Goal: Information Seeking & Learning: Compare options

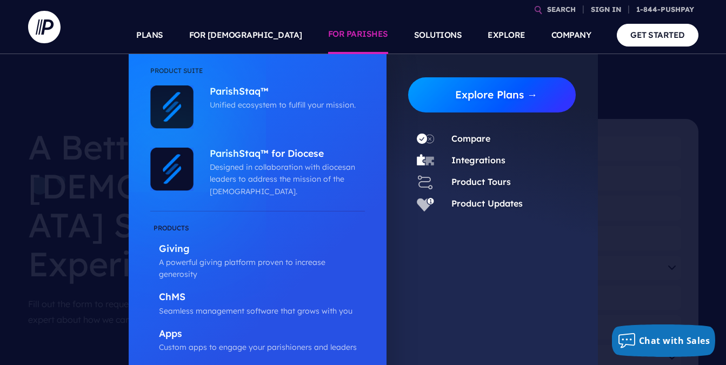
click at [452, 95] on link "Explore Plans →" at bounding box center [496, 94] width 159 height 35
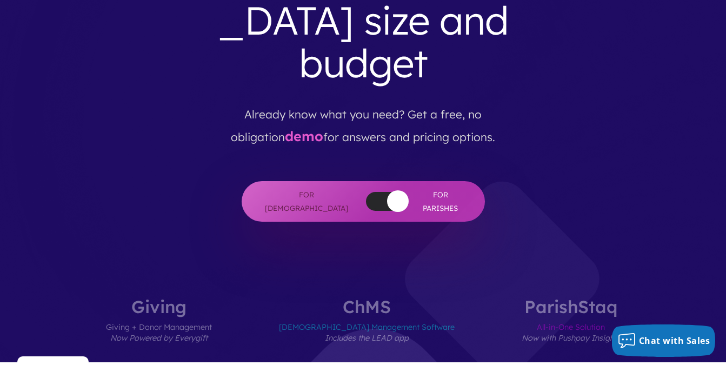
scroll to position [218, 0]
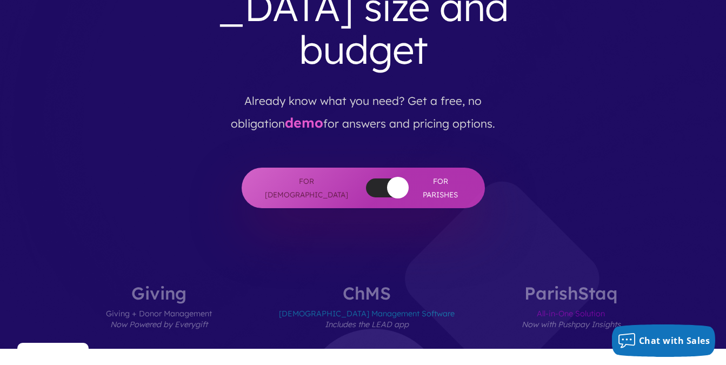
click at [514, 284] on label "ParishStaq All-in-One Solution Now with Pushpay Insights" at bounding box center [571, 316] width 164 height 64
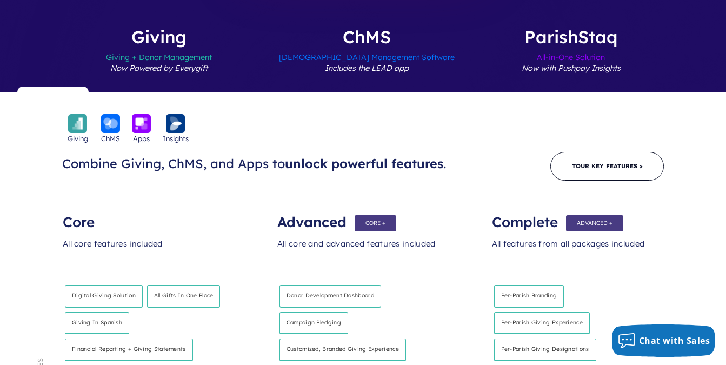
scroll to position [480, 0]
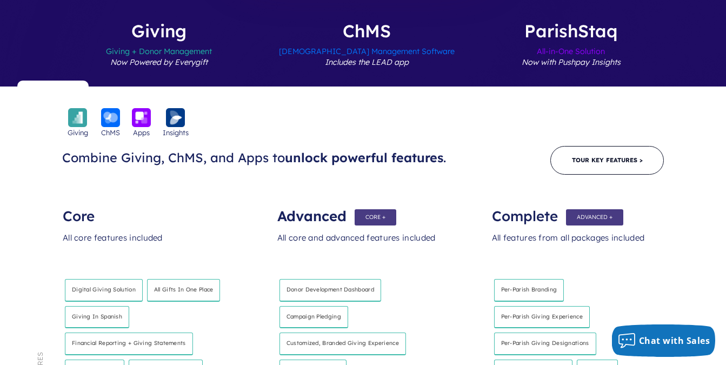
click at [74, 108] on img at bounding box center [77, 117] width 19 height 19
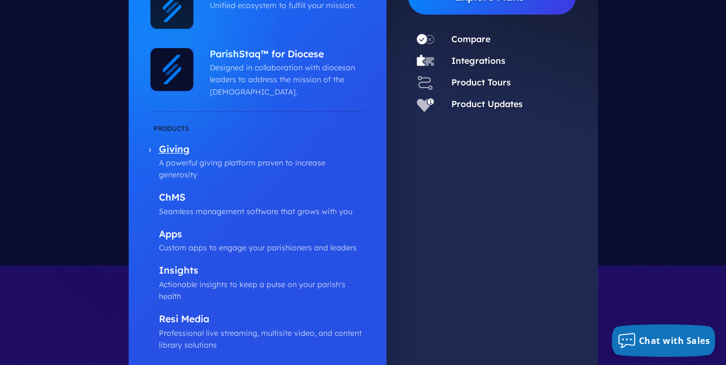
scroll to position [123, 0]
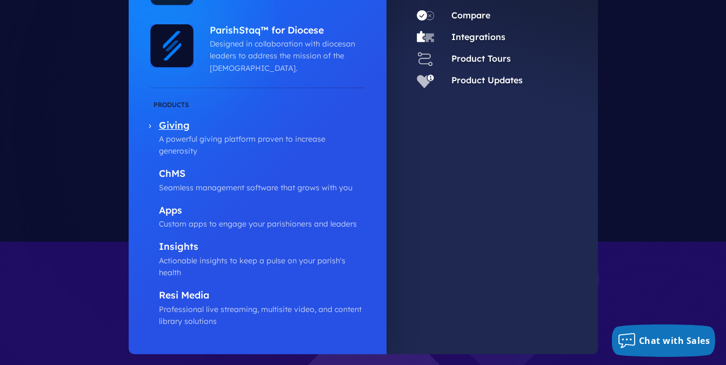
click at [176, 131] on p "Giving" at bounding box center [262, 126] width 206 height 14
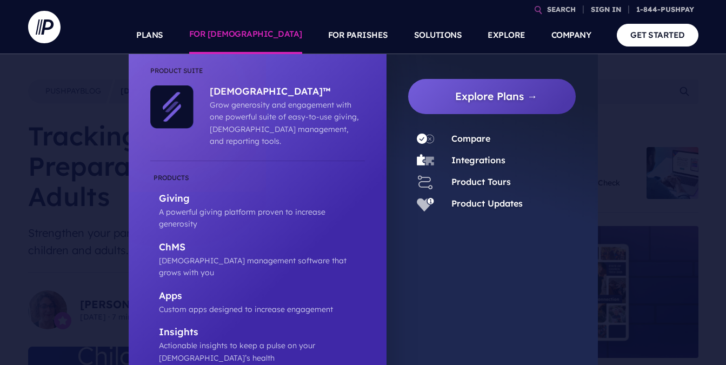
scroll to position [2, 0]
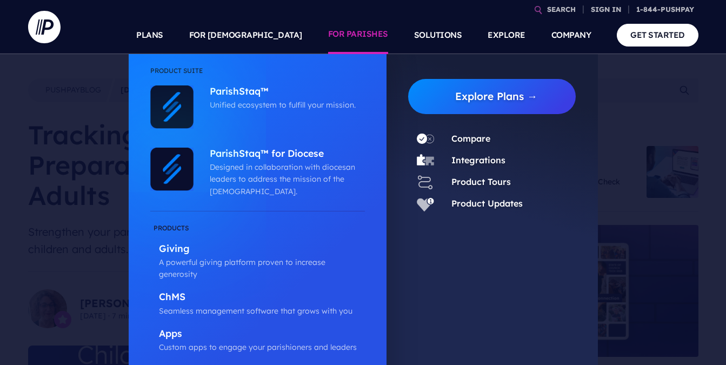
click at [366, 32] on link "FOR PARISHES" at bounding box center [358, 35] width 60 height 38
click at [464, 160] on link "Integrations" at bounding box center [478, 160] width 54 height 11
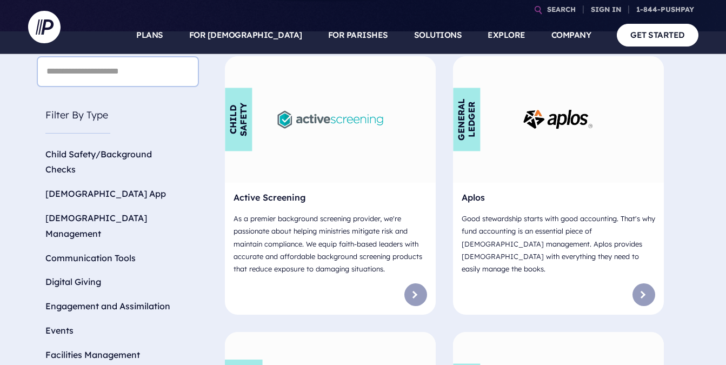
scroll to position [368, 0]
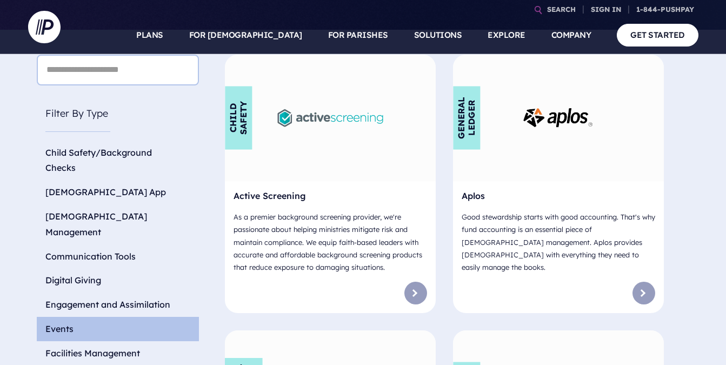
click at [58, 317] on li "Events" at bounding box center [118, 329] width 162 height 24
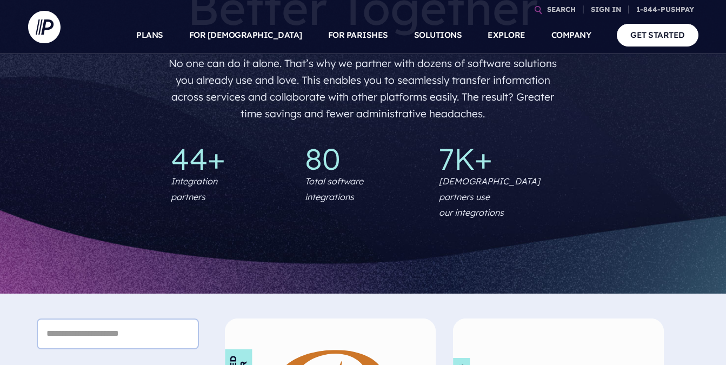
scroll to position [87, 0]
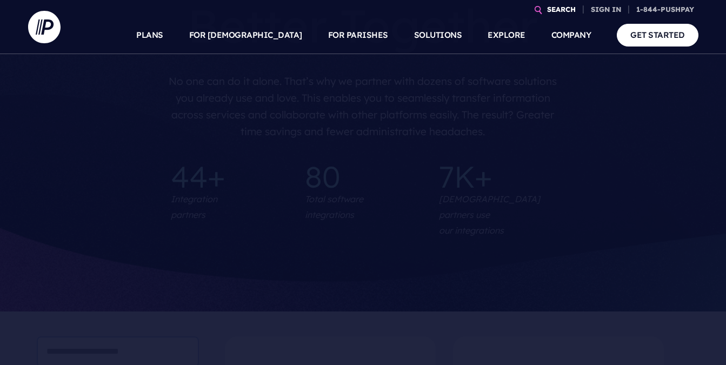
click at [549, 12] on link "SEARCH" at bounding box center [560, 9] width 37 height 19
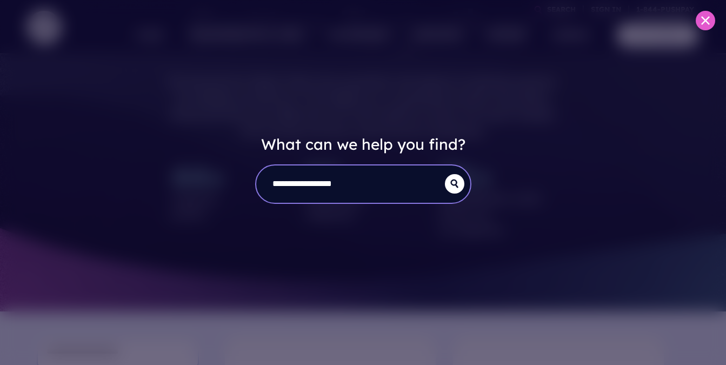
type input "**********"
click at [445, 174] on button "submit" at bounding box center [454, 183] width 19 height 19
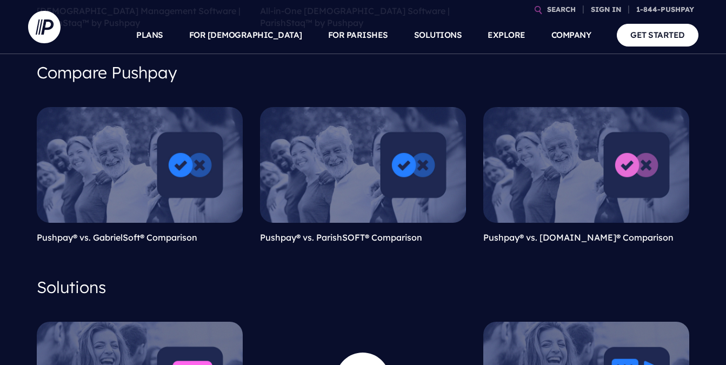
scroll to position [312, 0]
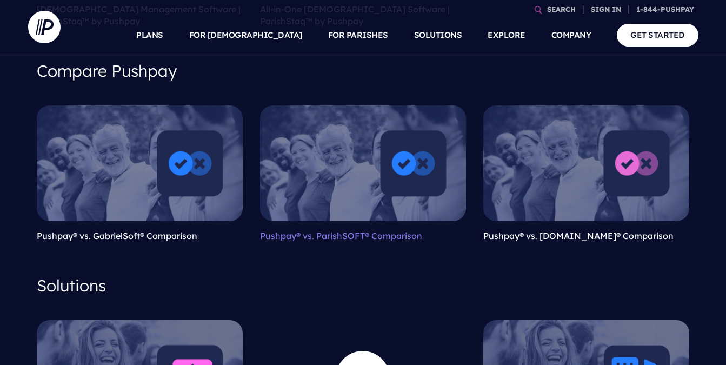
click at [290, 235] on link "Pushpay® vs. ParishSOFT® Comparison" at bounding box center [341, 235] width 162 height 11
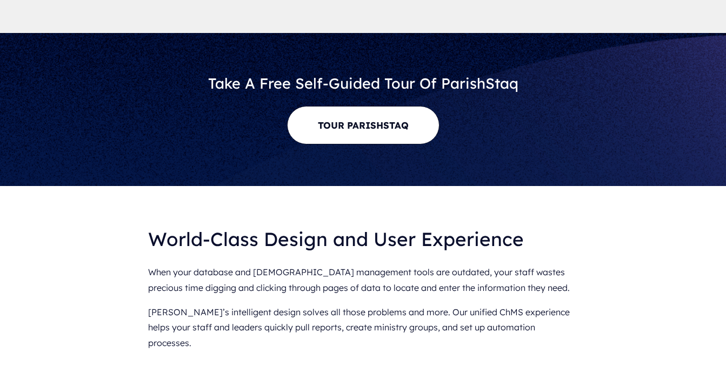
scroll to position [6222, 0]
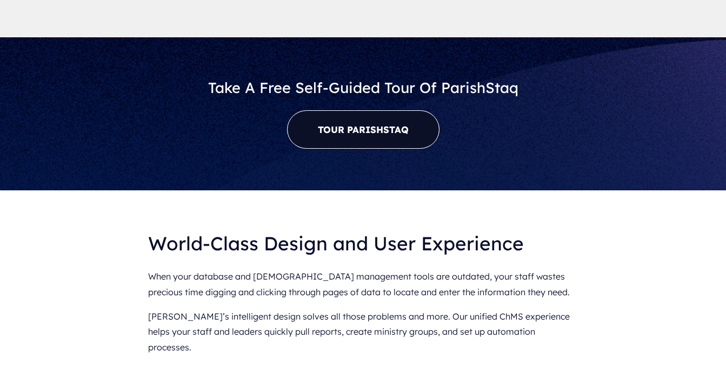
click at [360, 110] on link "Tour ParishStaq" at bounding box center [363, 129] width 152 height 38
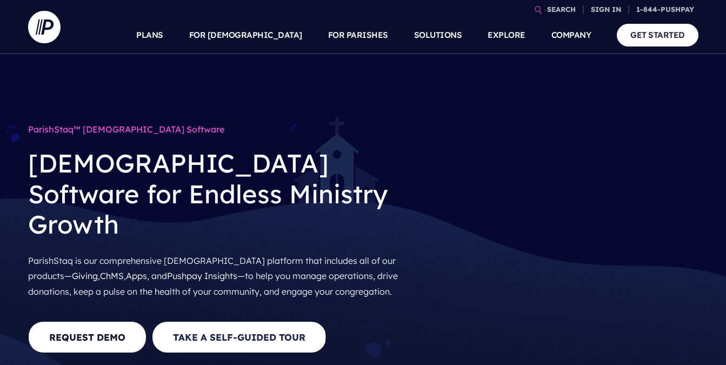
click at [281, 321] on link "Take A Self-Guided Tour" at bounding box center [239, 337] width 174 height 32
